Goal: Task Accomplishment & Management: Complete application form

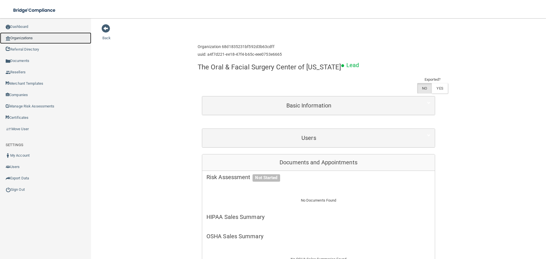
drag, startPoint x: 0, startPoint y: 0, endPoint x: 23, endPoint y: 42, distance: 47.7
click at [23, 42] on link "Organizations" at bounding box center [45, 37] width 91 height 11
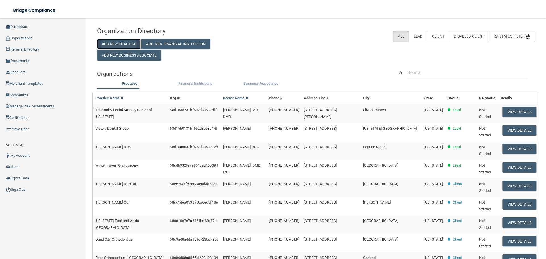
click at [115, 44] on button "Add New Practice" at bounding box center [119, 44] width 44 height 11
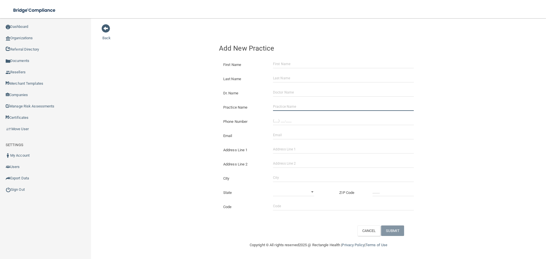
click at [301, 108] on input "Practice Name" at bounding box center [343, 106] width 141 height 9
paste input "Dental Aid - [GEOGRAPHIC_DATA]"
type input "Dental Aid - [GEOGRAPHIC_DATA]"
drag, startPoint x: 310, startPoint y: 120, endPoint x: 239, endPoint y: 121, distance: 70.8
click at [308, 120] on input "(___) ___-____" at bounding box center [343, 121] width 141 height 9
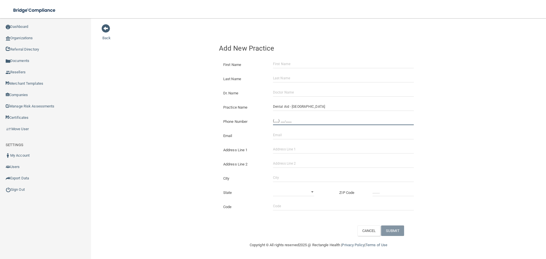
paste input "719) 589-9691"
type input "[PHONE_NUMBER]"
click at [165, 113] on div "Back Add New Practice First Name Last Name Dr. Name Practice Name Dental Aid - …" at bounding box center [318, 130] width 432 height 212
click at [289, 152] on input "Address Line 1" at bounding box center [343, 149] width 141 height 9
paste input "[STREET_ADDRESS]"
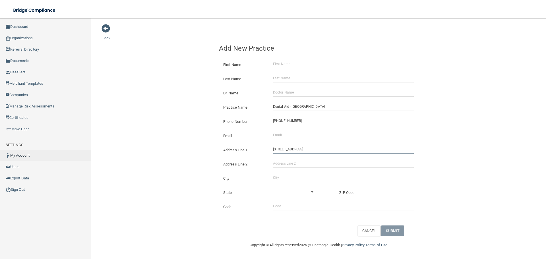
type input "[STREET_ADDRESS]"
click at [311, 171] on div "City" at bounding box center [319, 176] width 208 height 14
click at [305, 177] on input "City" at bounding box center [343, 177] width 141 height 9
type input "Alamosa"
click at [286, 193] on select "[US_STATE] [US_STATE] [US_STATE] [US_STATE] [US_STATE] [US_STATE] [US_STATE] [U…" at bounding box center [293, 192] width 41 height 9
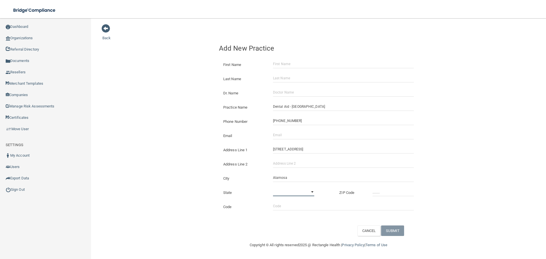
select select "5"
click at [273, 188] on select "[US_STATE] [US_STATE] [US_STATE] [US_STATE] [US_STATE] [US_STATE] [US_STATE] [U…" at bounding box center [293, 192] width 41 height 9
click at [384, 196] on input "_____" at bounding box center [393, 192] width 41 height 9
type input "81101"
drag, startPoint x: 294, startPoint y: 138, endPoint x: 204, endPoint y: 143, distance: 90.3
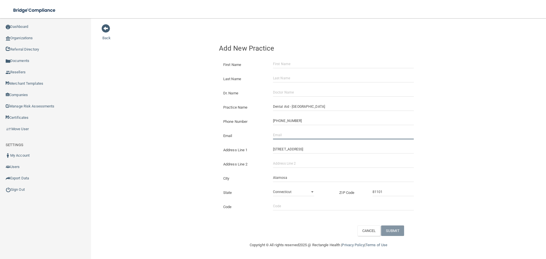
click at [292, 138] on input "Email" at bounding box center [343, 135] width 141 height 9
paste input "[EMAIL_ADDRESS][DOMAIN_NAME]"
click at [192, 144] on div "Back Add New Practice First Name Last Name Dr. Name Practice Name Dental Aid - …" at bounding box center [318, 130] width 432 height 212
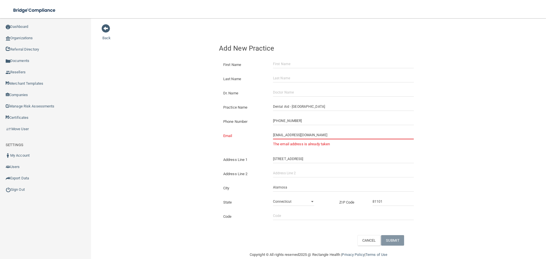
click at [270, 134] on div "[EMAIL_ADDRESS][DOMAIN_NAME] The email address is already taken" at bounding box center [343, 141] width 149 height 20
click at [273, 135] on input "[EMAIL_ADDRESS][DOMAIN_NAME]" at bounding box center [343, 135] width 141 height 9
type input "[EMAIL_ADDRESS][DOMAIN_NAME]"
click at [179, 142] on div "Back Add New Practice First Name Last Name Dr. Name Practice Name Dental Aid - …" at bounding box center [318, 135] width 432 height 222
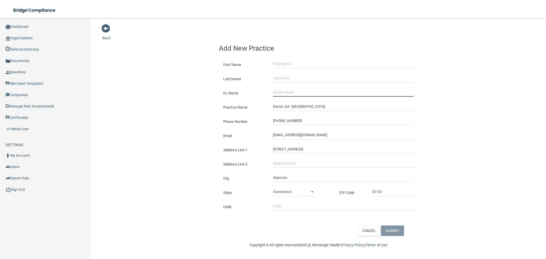
drag, startPoint x: 295, startPoint y: 91, endPoint x: 289, endPoint y: 66, distance: 25.1
click at [295, 91] on input "Dr. Name" at bounding box center [343, 92] width 141 height 9
paste input "[PERSON_NAME]"
type input "[PERSON_NAME]"
click at [289, 65] on input "First Name" at bounding box center [343, 64] width 141 height 9
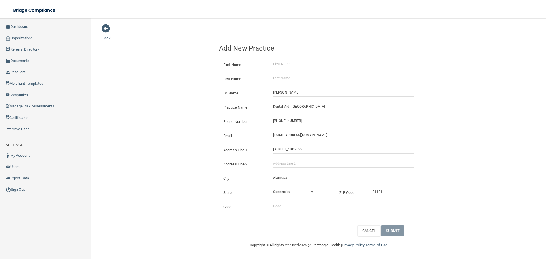
paste input "[PERSON_NAME]"
drag, startPoint x: 315, startPoint y: 63, endPoint x: 283, endPoint y: 64, distance: 32.1
click at [283, 64] on input "[PERSON_NAME]" at bounding box center [343, 64] width 141 height 9
type input "[PERSON_NAME]"
click at [296, 79] on input "Last Name" at bounding box center [343, 78] width 141 height 9
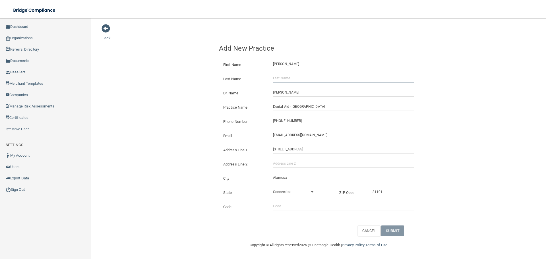
paste input "[PERSON_NAME]"
type input "[PERSON_NAME]"
click at [401, 225] on button "SUBMIT" at bounding box center [392, 230] width 23 height 11
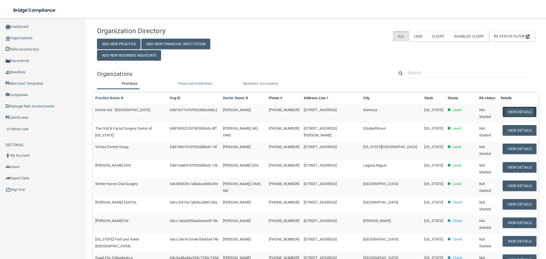
click at [505, 109] on button "View Details" at bounding box center [520, 112] width 34 height 11
